Goal: Task Accomplishment & Management: Use online tool/utility

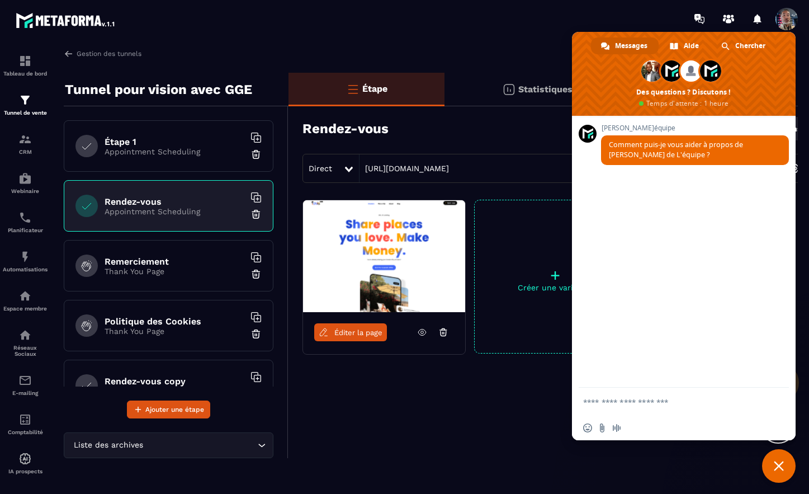
click at [160, 146] on h6 "Étape 1" at bounding box center [175, 141] width 140 height 11
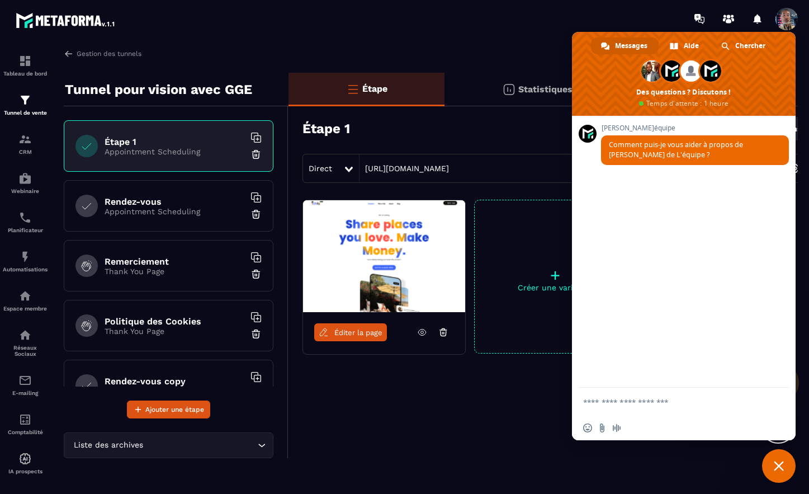
click at [409, 260] on img at bounding box center [384, 256] width 162 height 112
click at [363, 333] on span "Éditer la page" at bounding box center [358, 332] width 48 height 8
